Goal: Find specific page/section: Find specific page/section

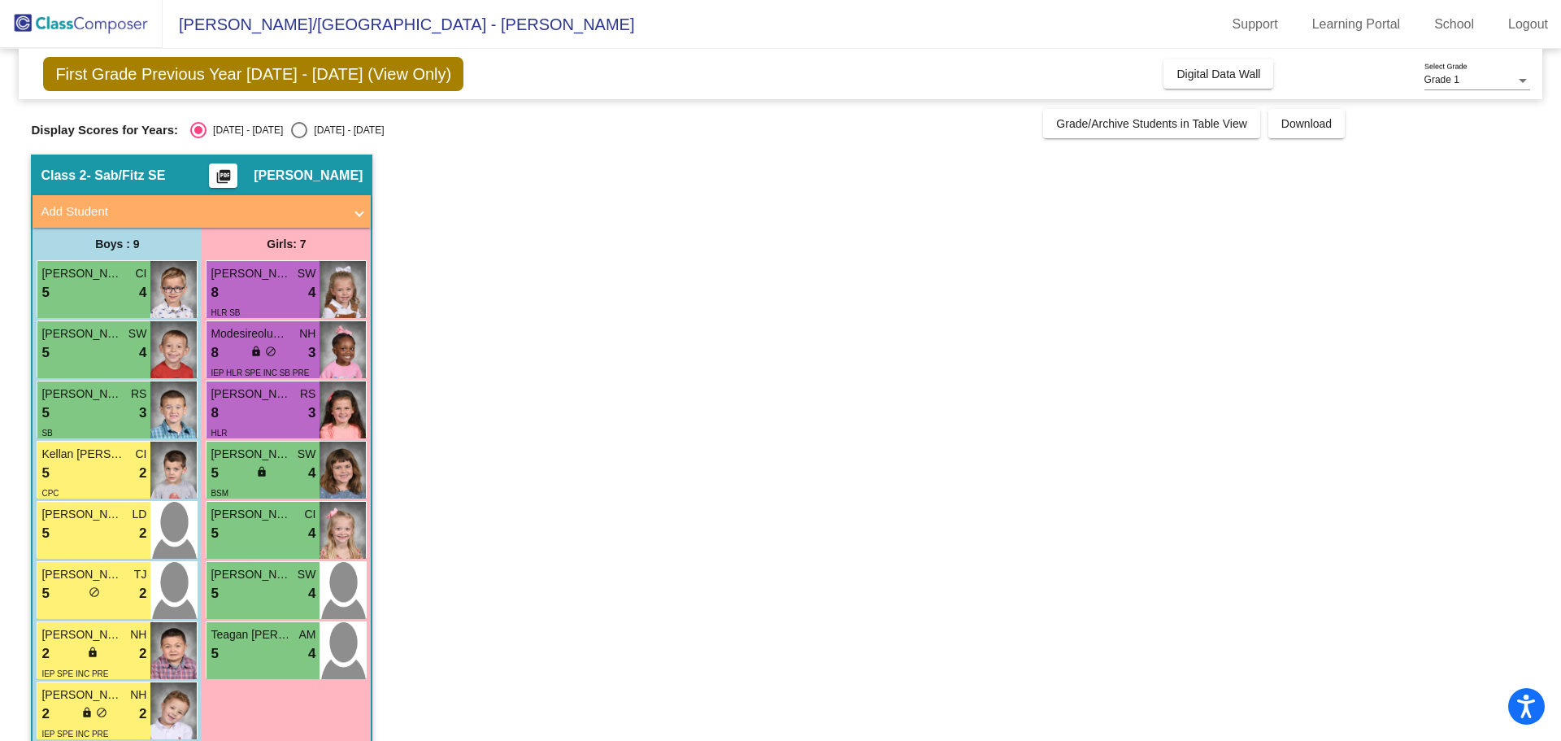
scroll to position [87, 0]
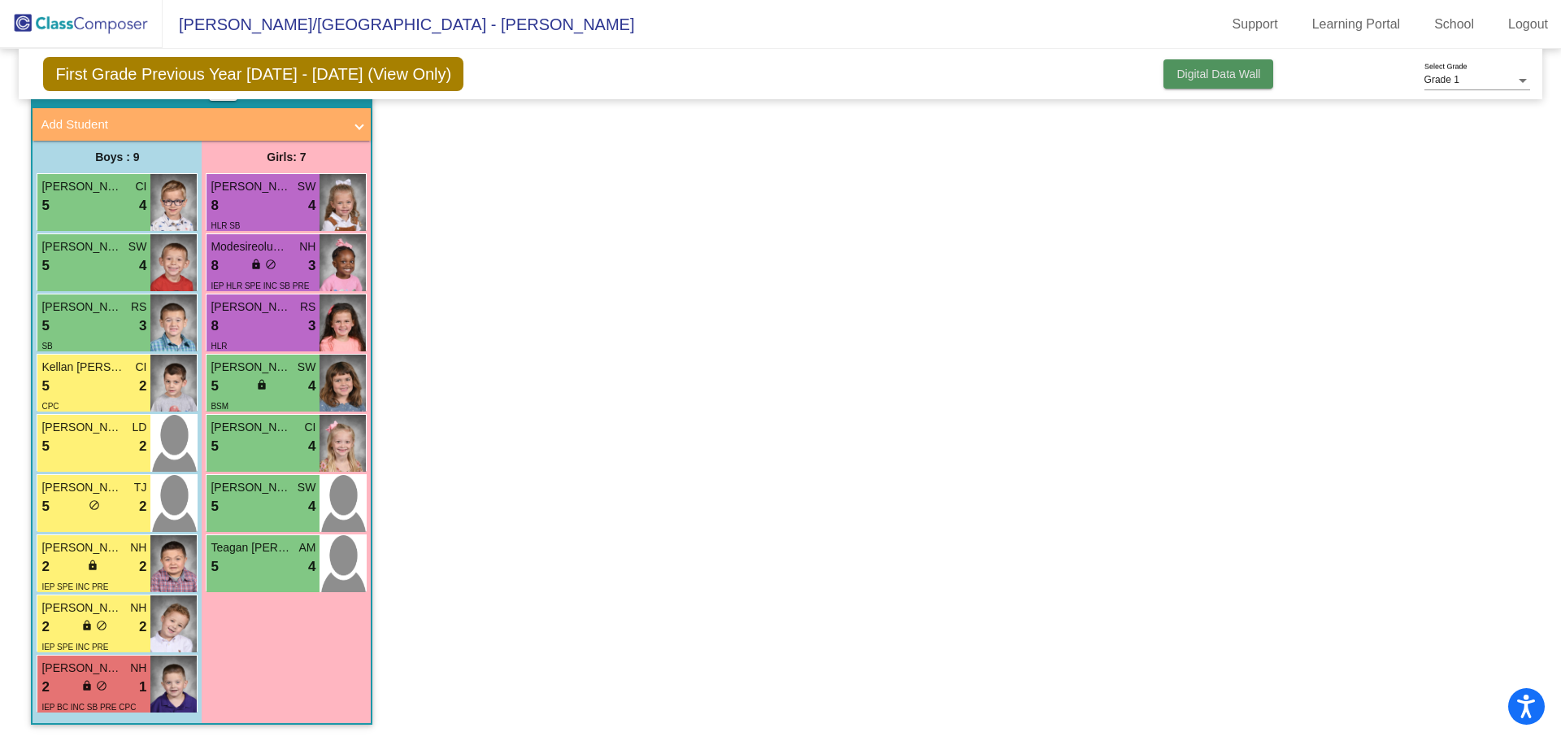
click at [1224, 73] on span "Digital Data Wall" at bounding box center [1218, 73] width 84 height 13
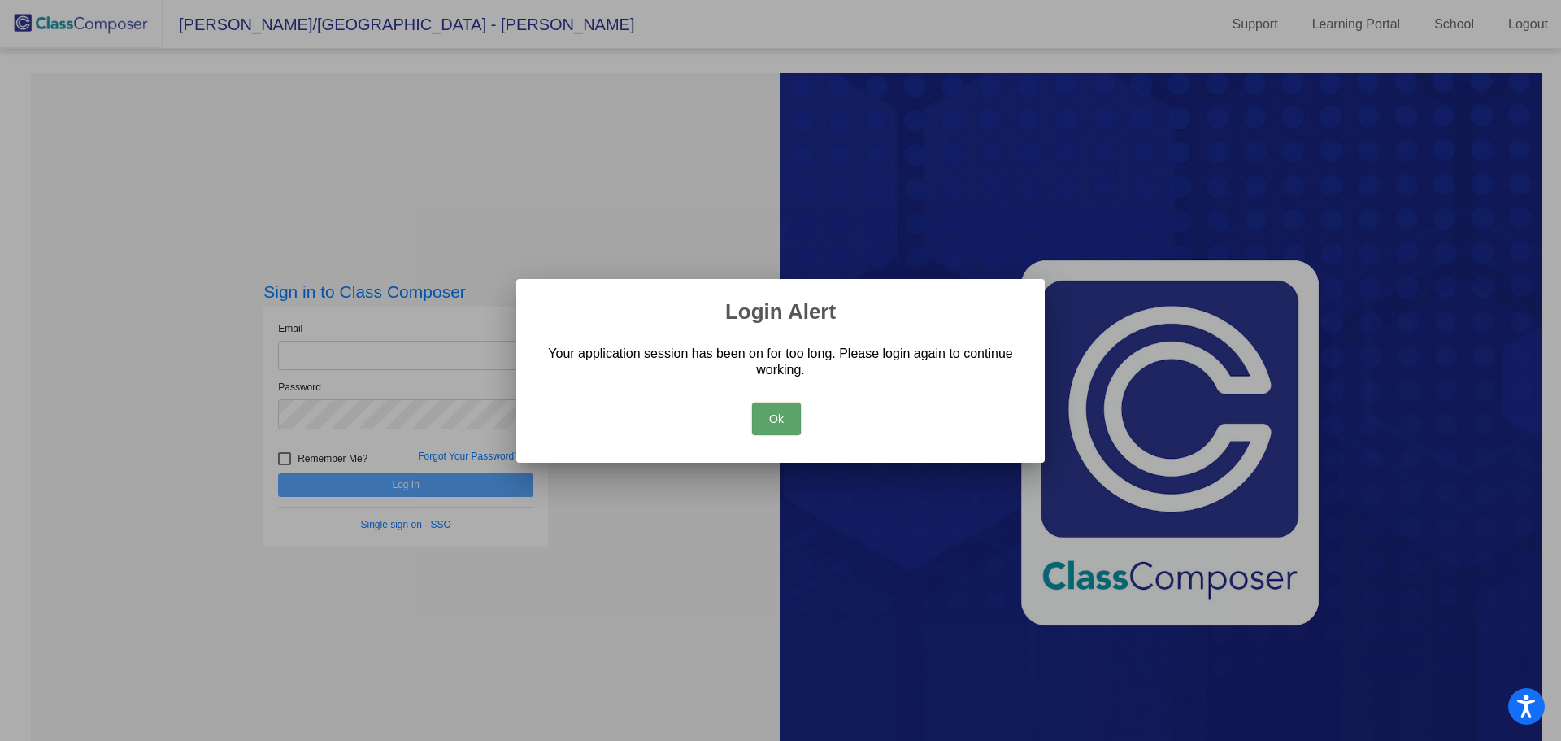
click at [776, 416] on button "Ok" at bounding box center [776, 418] width 49 height 33
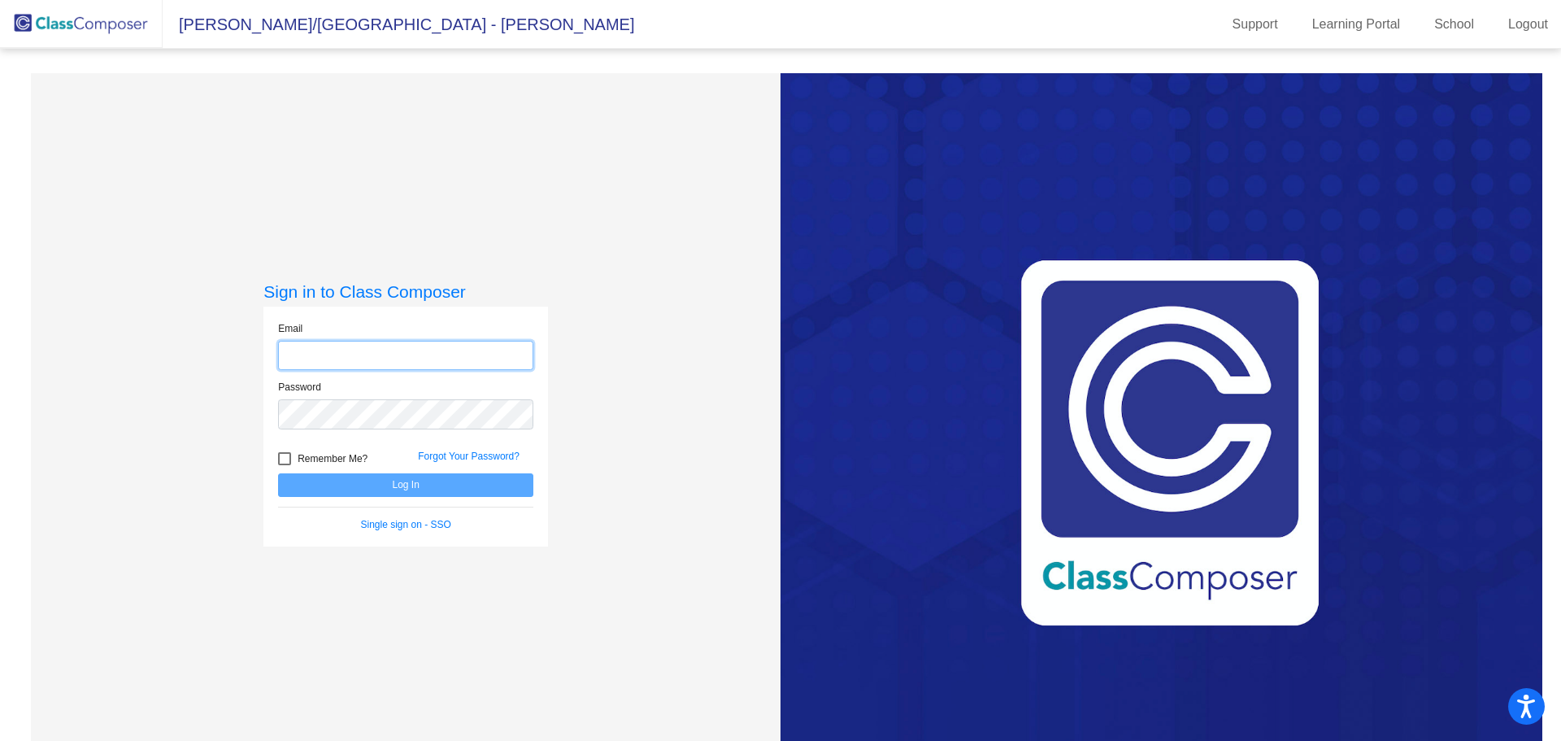
click at [407, 354] on input "email" at bounding box center [405, 356] width 255 height 30
type input "[EMAIL_ADDRESS][DOMAIN_NAME]"
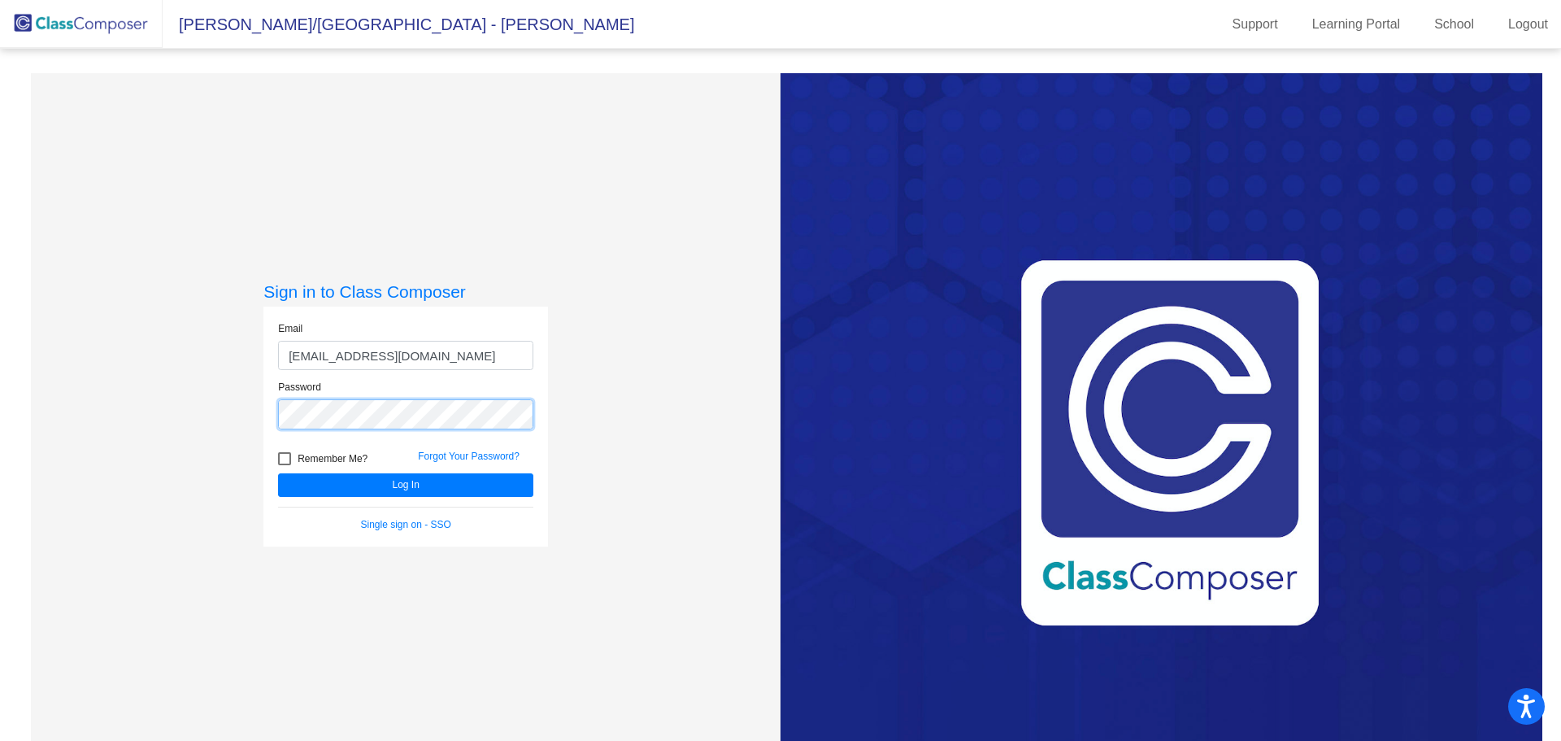
click at [278, 473] on button "Log In" at bounding box center [405, 485] width 255 height 24
click at [0, 370] on html "Accessibility Screen-Reader Guide, Feedback, and Issue Reporting | New window […" at bounding box center [780, 370] width 1561 height 741
click at [278, 473] on button "Log In" at bounding box center [405, 485] width 255 height 24
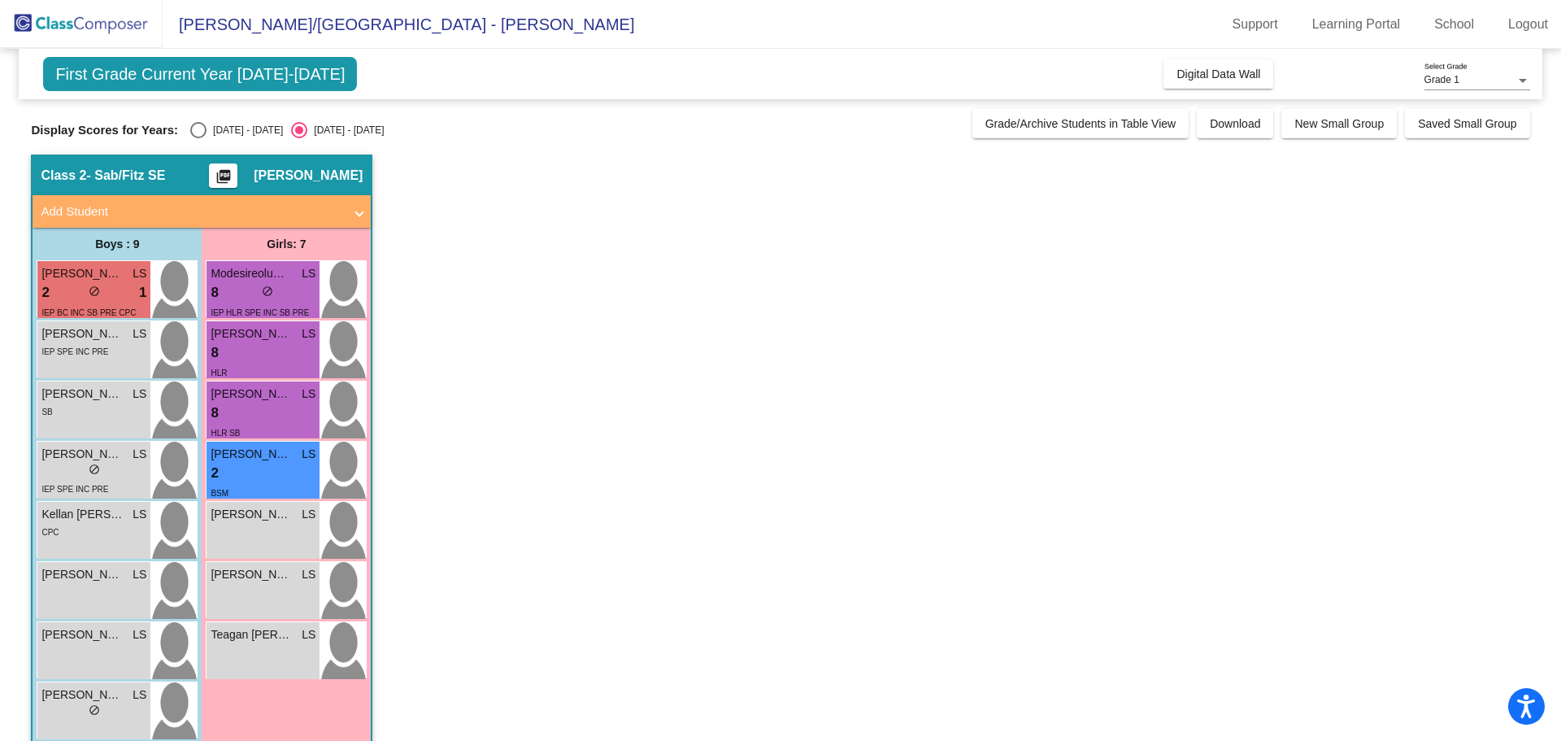
click at [198, 124] on div "Select an option" at bounding box center [198, 130] width 16 height 16
click at [198, 138] on input "[DATE] - [DATE]" at bounding box center [198, 138] width 1 height 1
radio input "true"
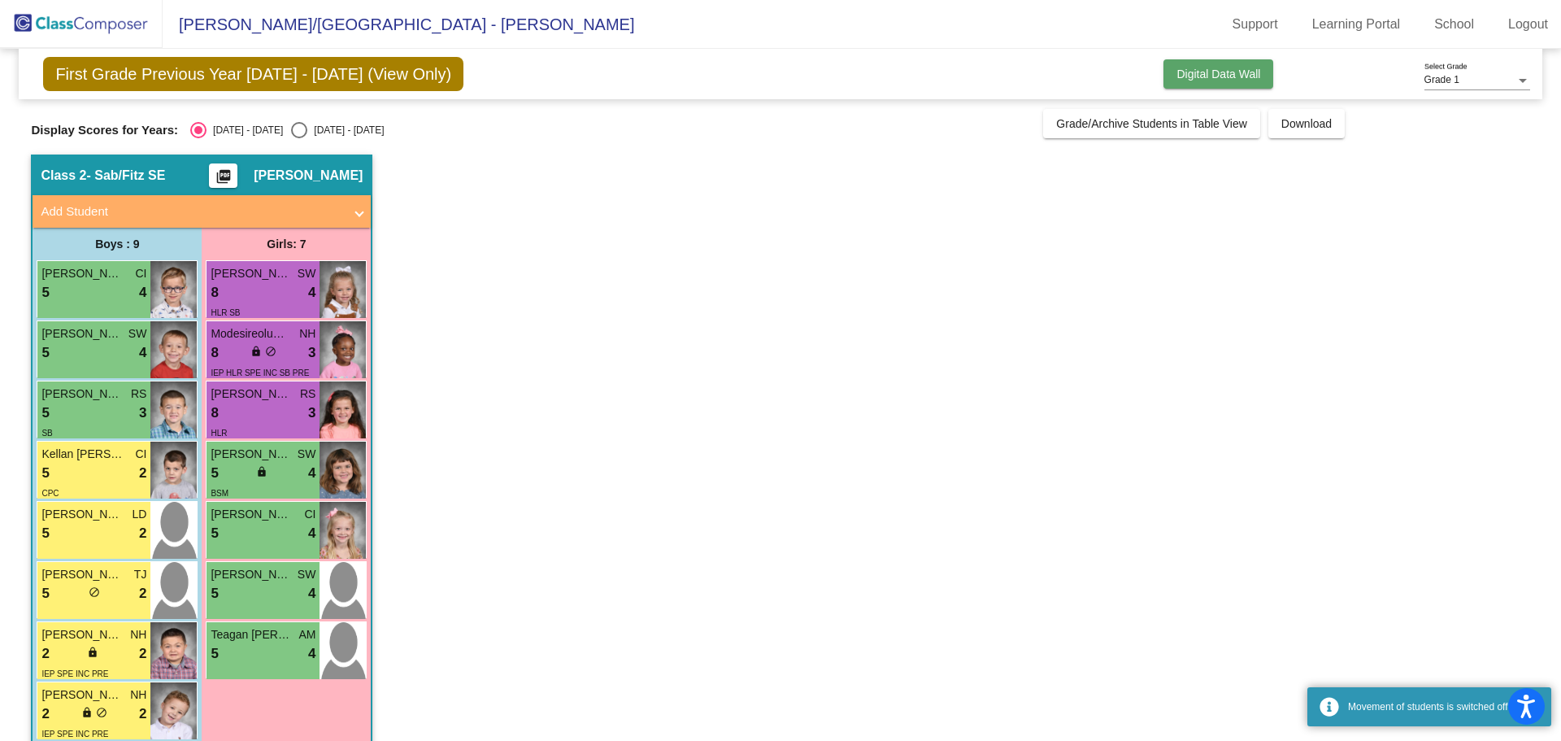
click at [1208, 79] on span "Digital Data Wall" at bounding box center [1218, 73] width 84 height 13
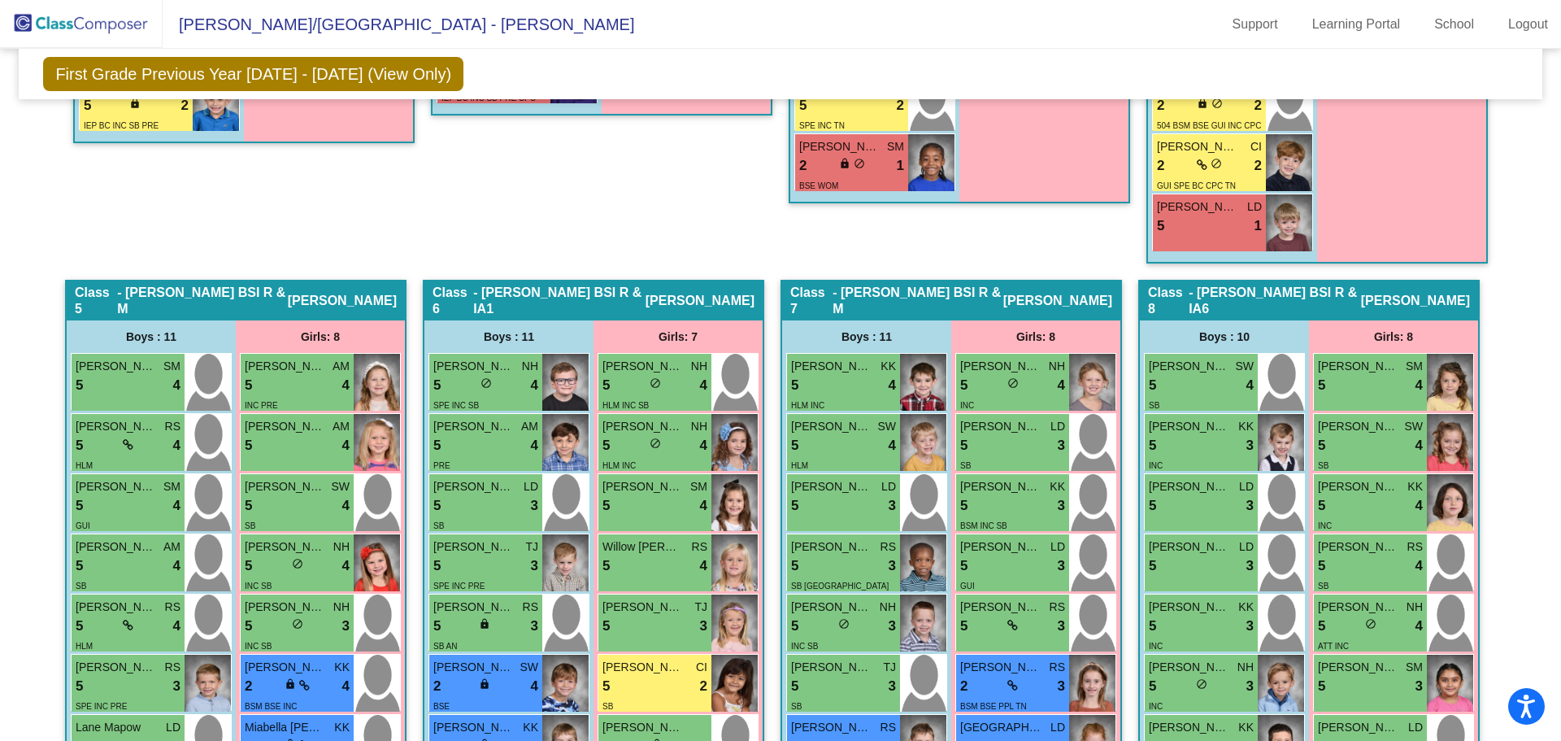
scroll to position [1356, 0]
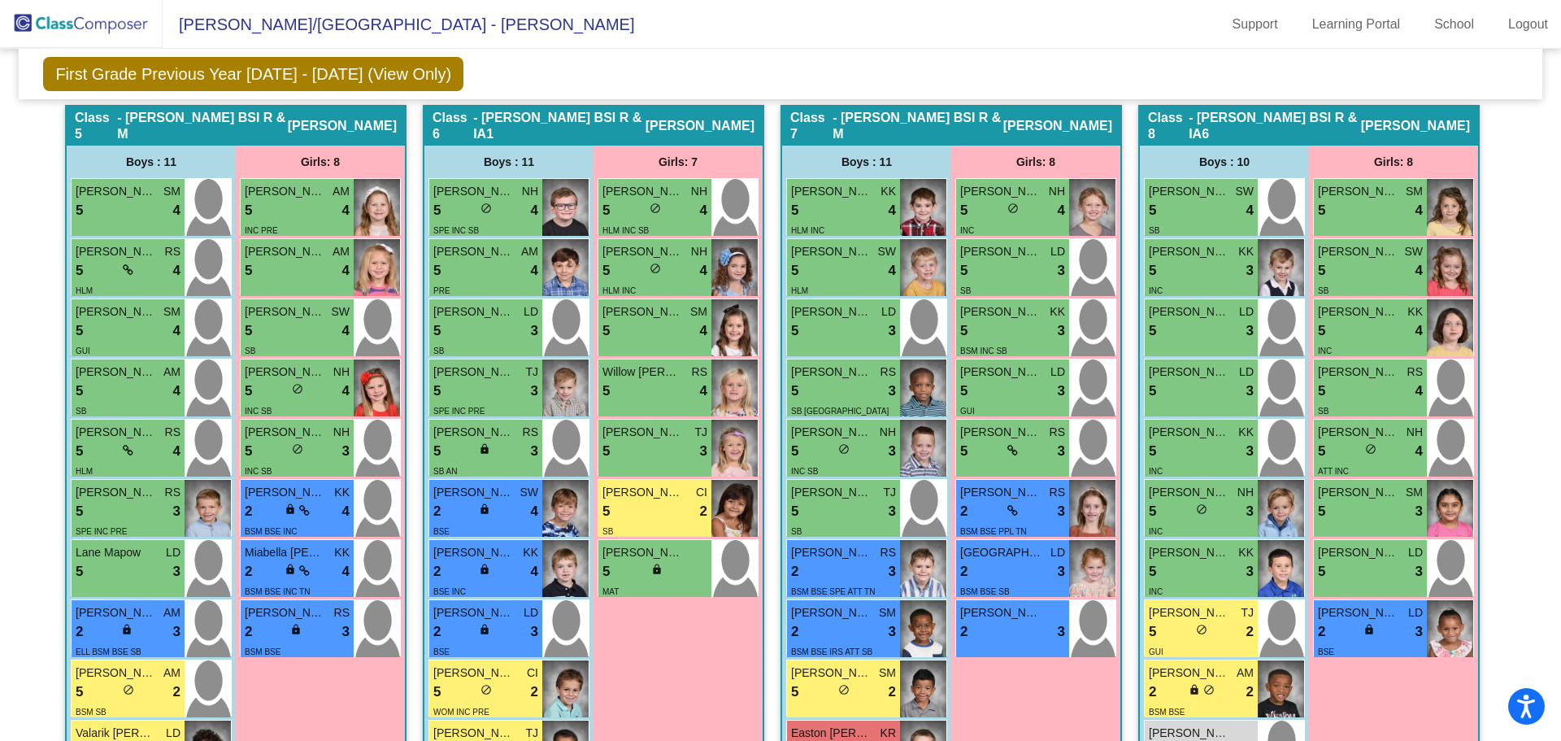
click at [525, 30] on mat-toolbar "[PERSON_NAME]/[GEOGRAPHIC_DATA] - [PERSON_NAME] Support Learning Portal School …" at bounding box center [780, 24] width 1561 height 49
click at [659, 29] on mat-toolbar "[PERSON_NAME]/[GEOGRAPHIC_DATA] - [PERSON_NAME] Support Learning Portal School …" at bounding box center [780, 24] width 1561 height 49
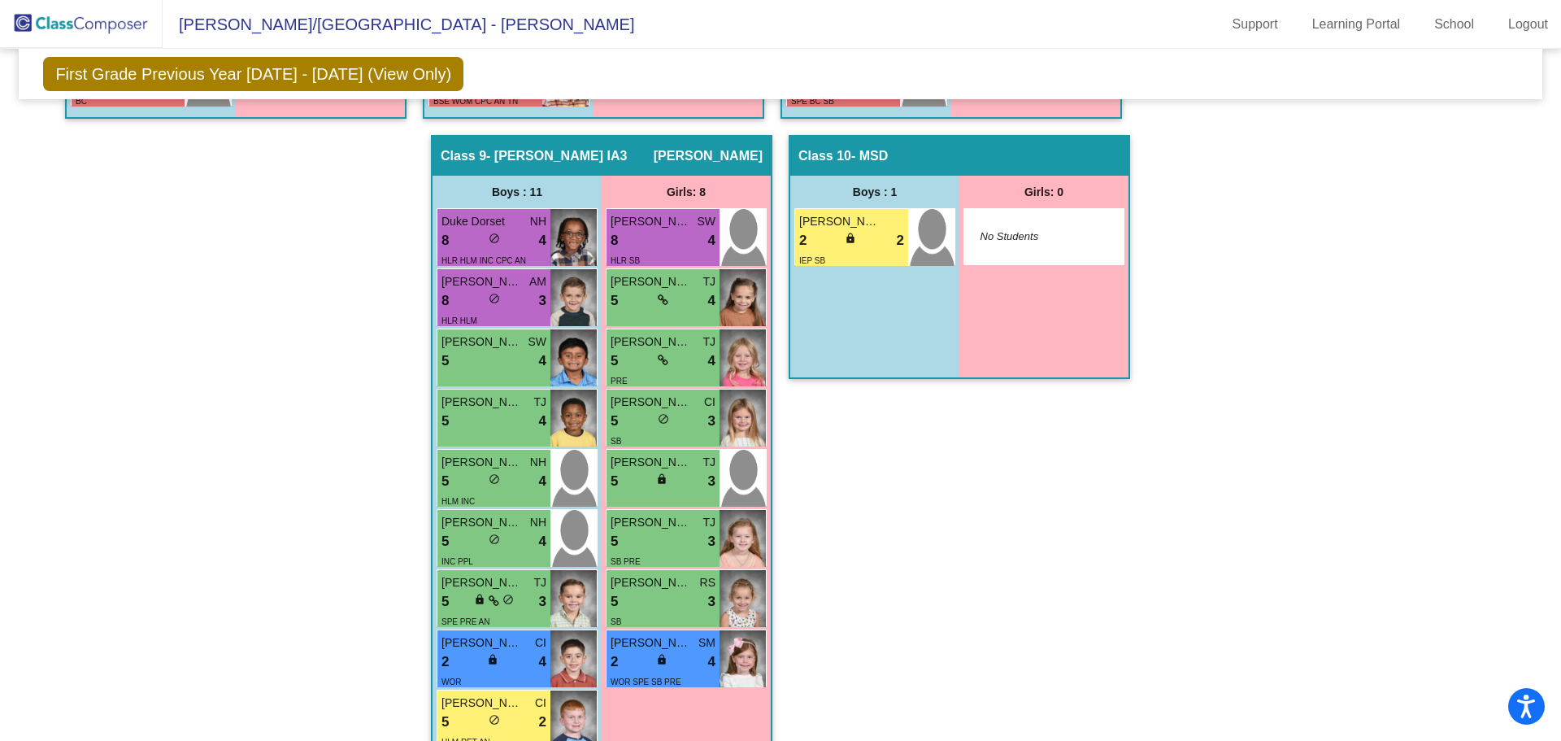
scroll to position [2088, 0]
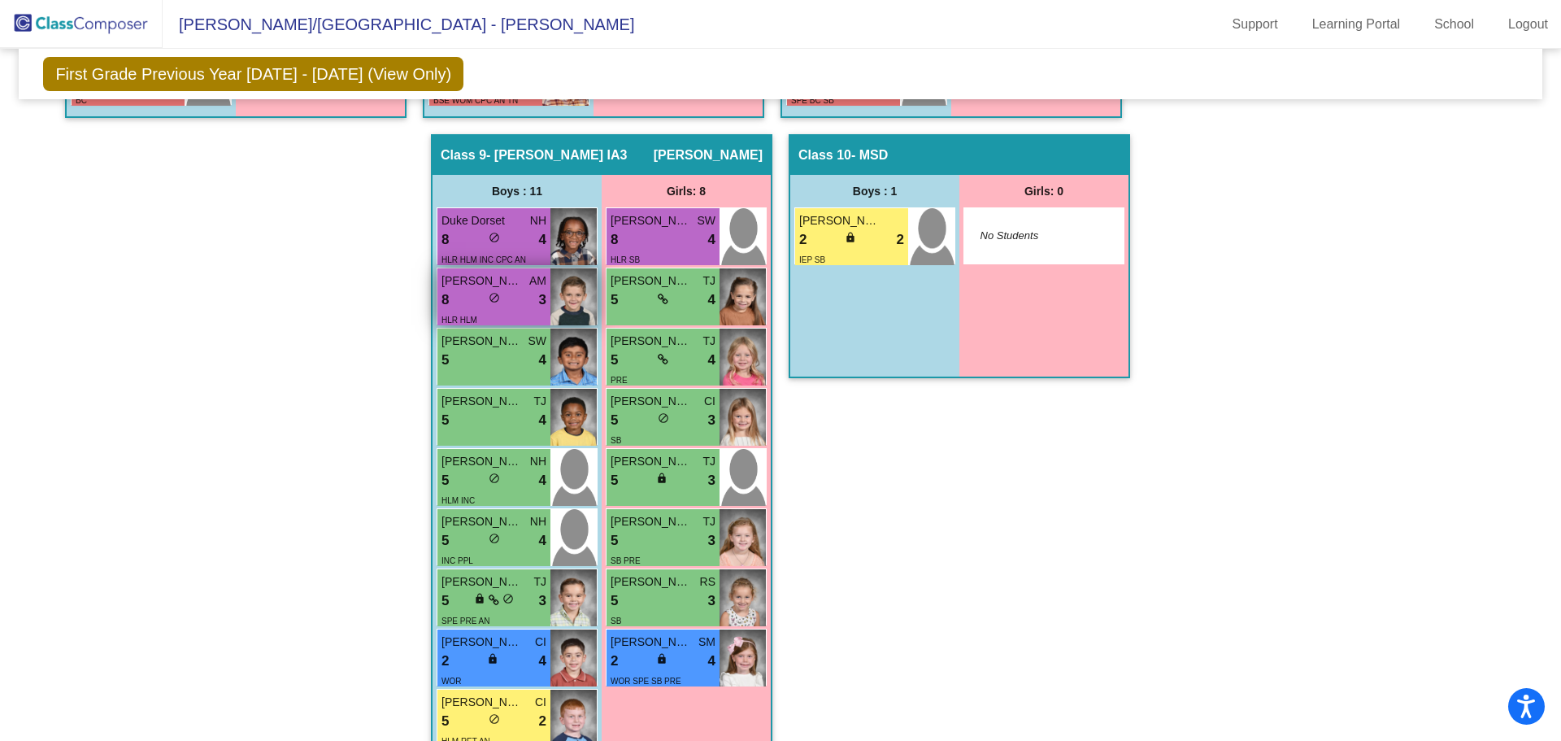
click at [515, 306] on div "8 lock do_not_disturb_alt 3" at bounding box center [493, 299] width 105 height 21
